Goal: Task Accomplishment & Management: Use online tool/utility

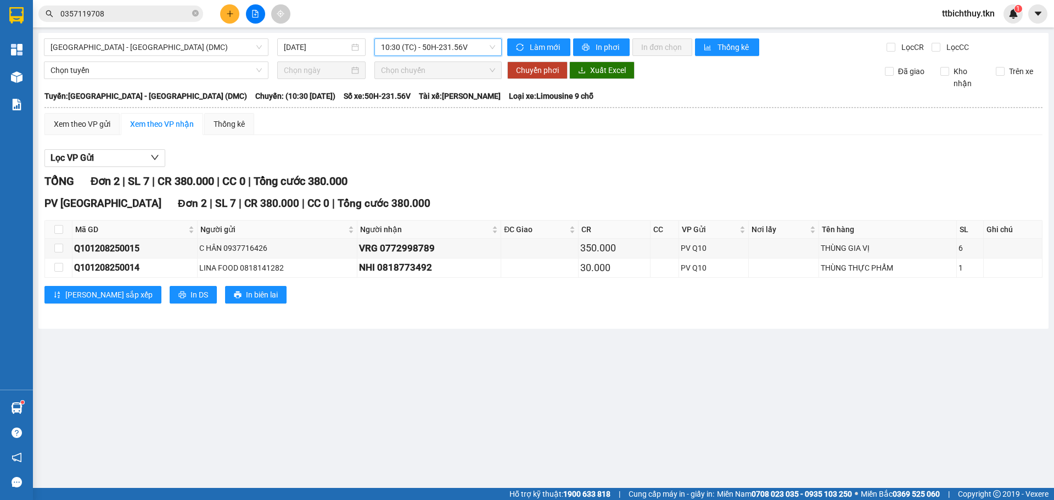
click at [33, 404] on main "[GEOGRAPHIC_DATA] - [GEOGRAPHIC_DATA] (DMC) [DATE] 10:30 10:30 (TC) - 50H-231.5…" at bounding box center [527, 244] width 1054 height 488
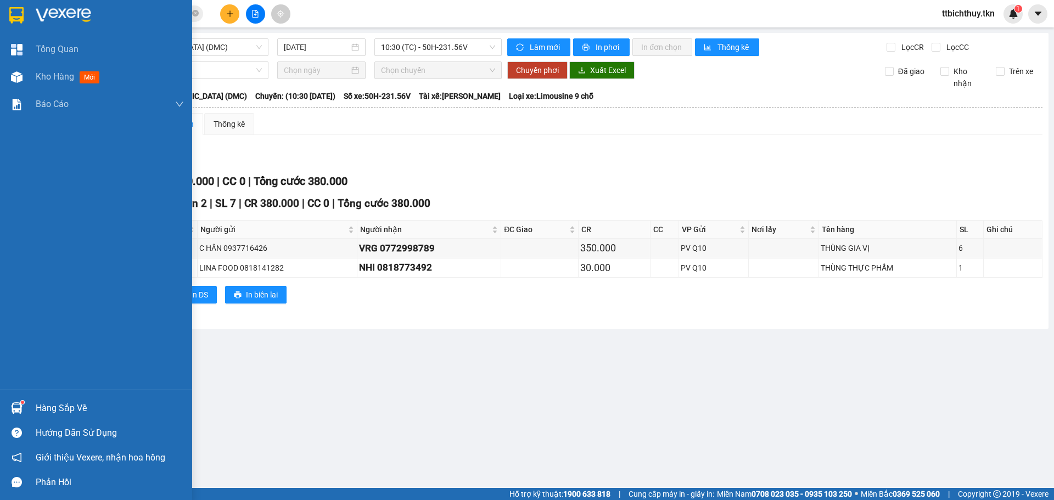
click at [26, 407] on div at bounding box center [16, 407] width 19 height 19
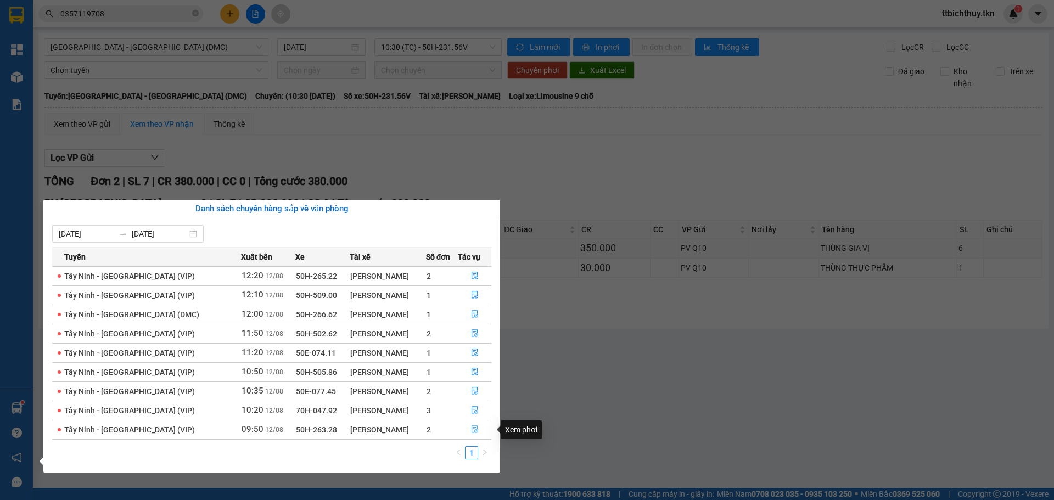
click at [469, 424] on button "button" at bounding box center [474, 430] width 32 height 18
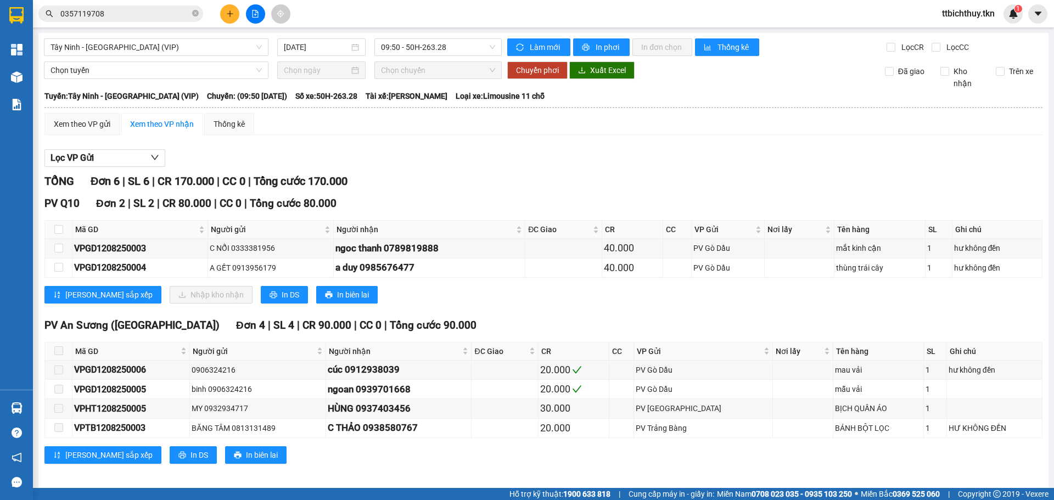
click at [145, 12] on input "0357119708" at bounding box center [125, 14] width 130 height 12
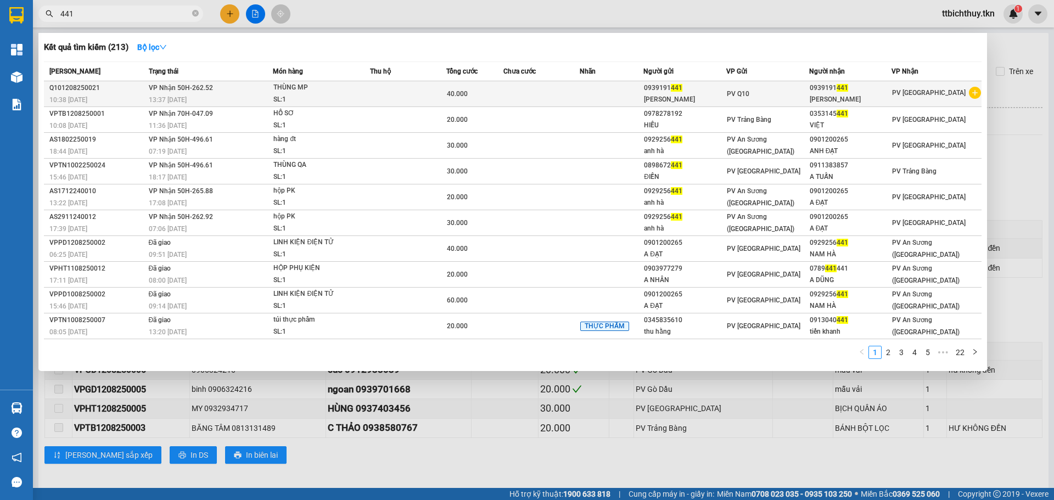
type input "441"
click at [620, 102] on td at bounding box center [612, 94] width 64 height 26
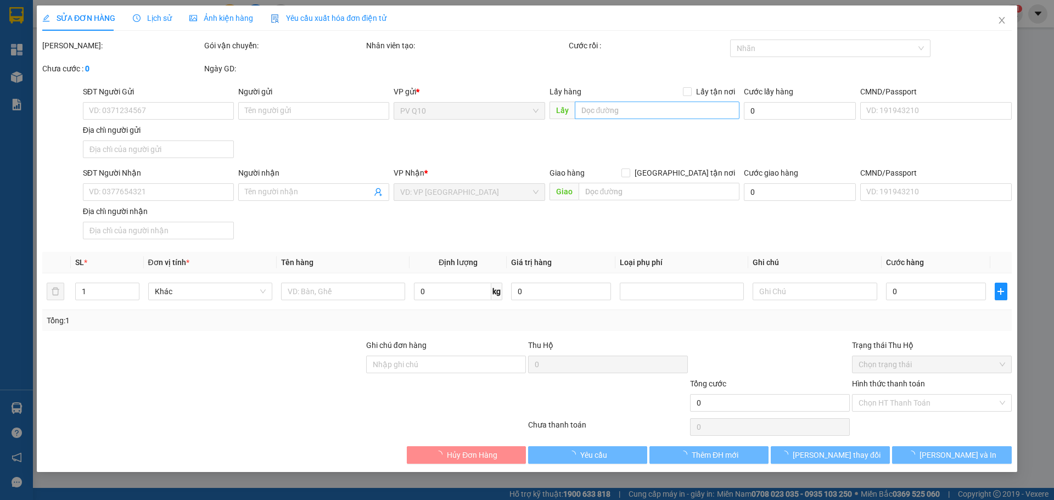
type input "0939191441"
type input "[PERSON_NAME]"
type input "0939191441"
type input "[PERSON_NAME]"
type input "40.000"
